Goal: Check status: Check status

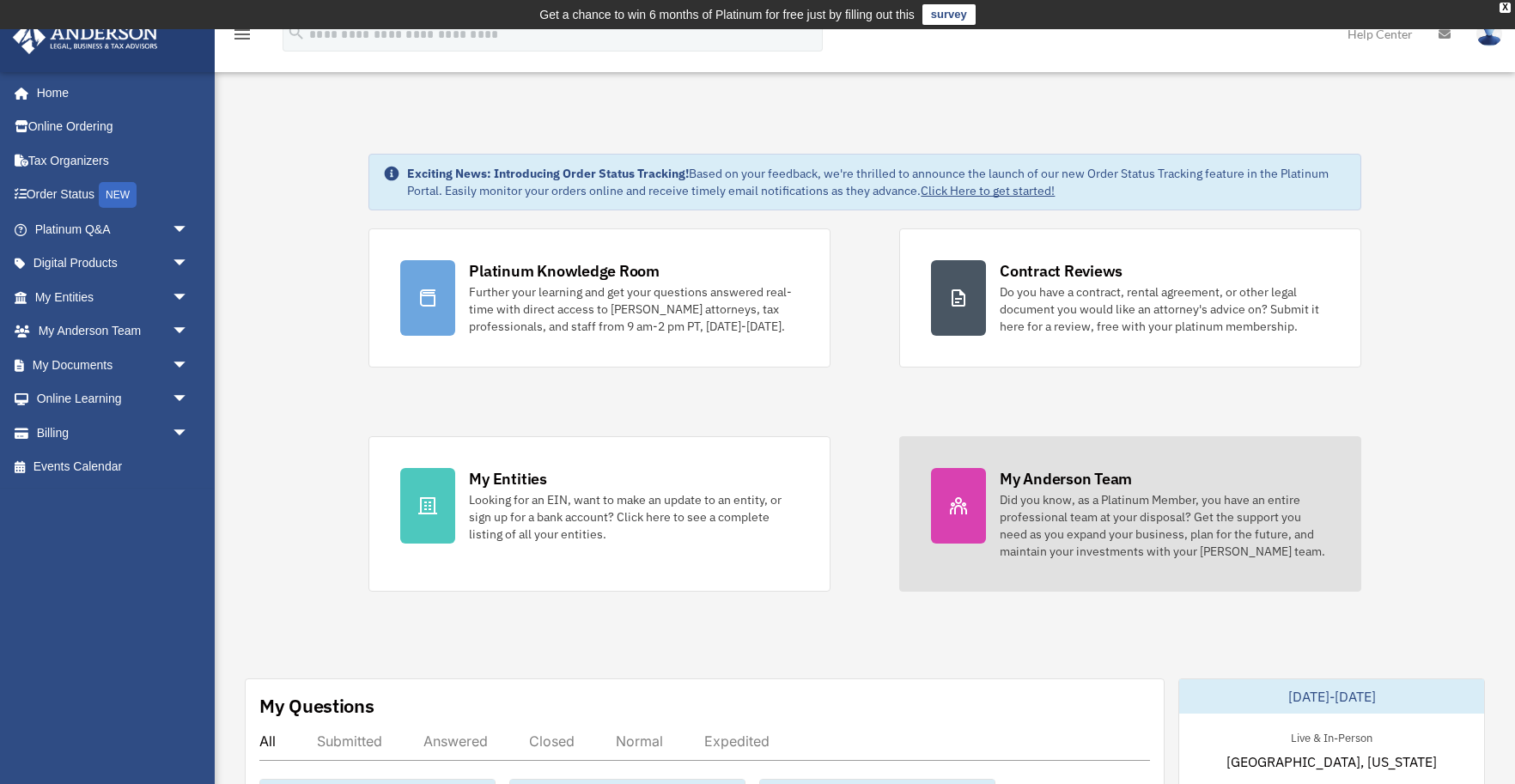
click at [1058, 473] on div "My Anderson Team" at bounding box center [1065, 479] width 132 height 22
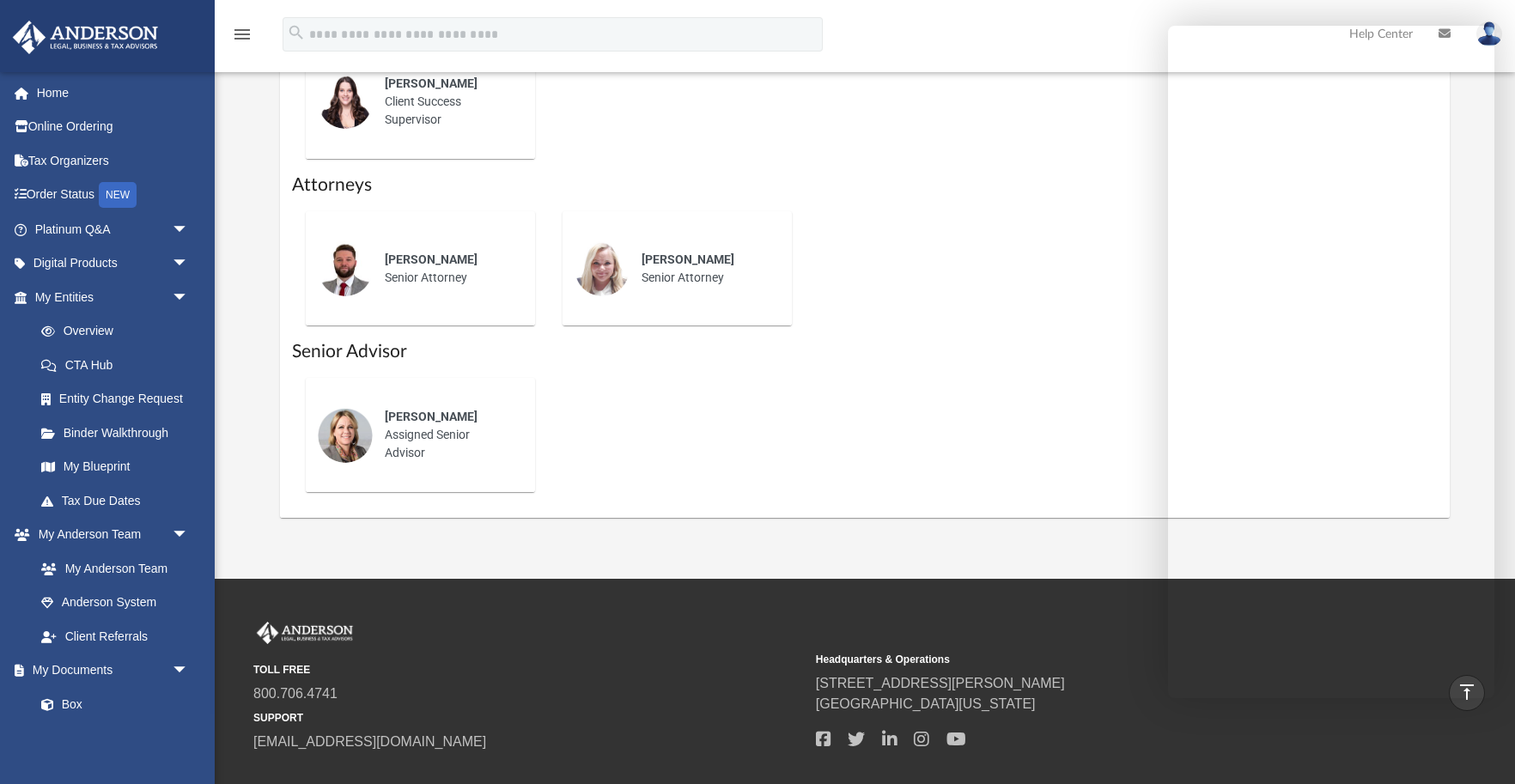
scroll to position [821, 0]
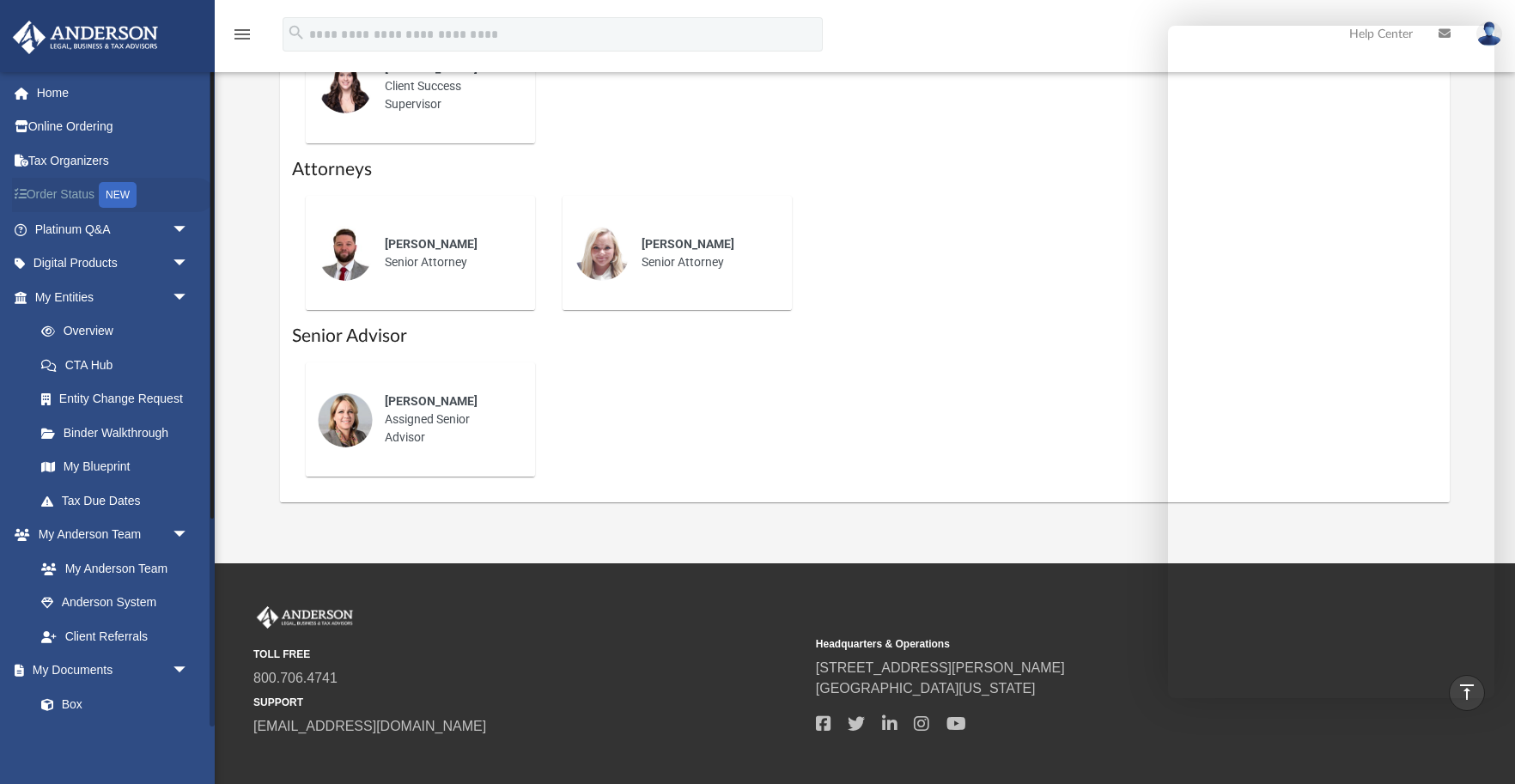
click at [67, 195] on link "Order Status NEW" at bounding box center [113, 196] width 202 height 36
drag, startPoint x: 43, startPoint y: 203, endPoint x: 103, endPoint y: 214, distance: 61.0
click at [43, 203] on link "Order Status NEW" at bounding box center [113, 196] width 202 height 36
click at [79, 194] on link "Order Status NEW" at bounding box center [113, 196] width 202 height 36
